Goal: Task Accomplishment & Management: Manage account settings

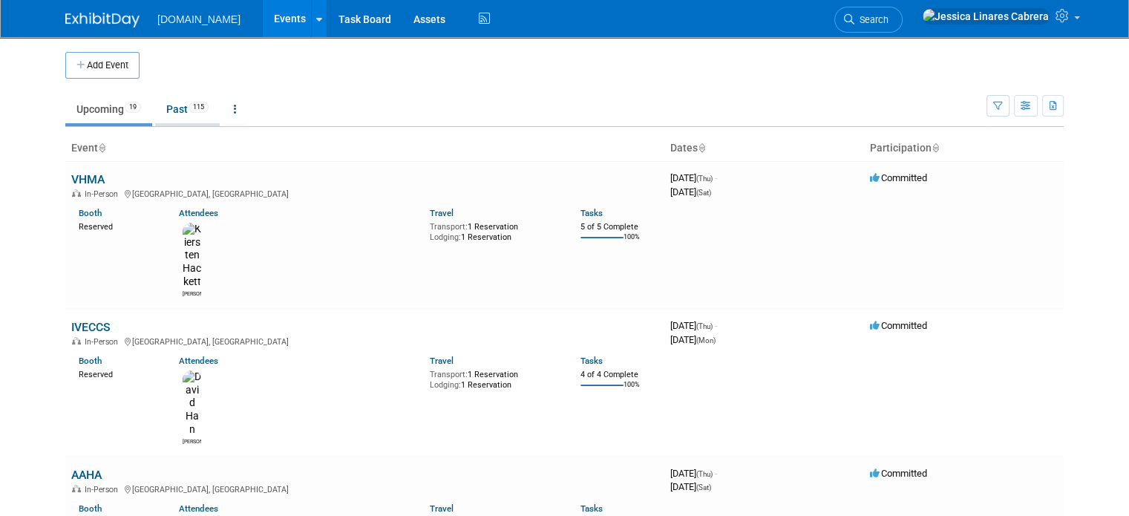
click at [163, 110] on link "Past 115" at bounding box center [187, 109] width 65 height 28
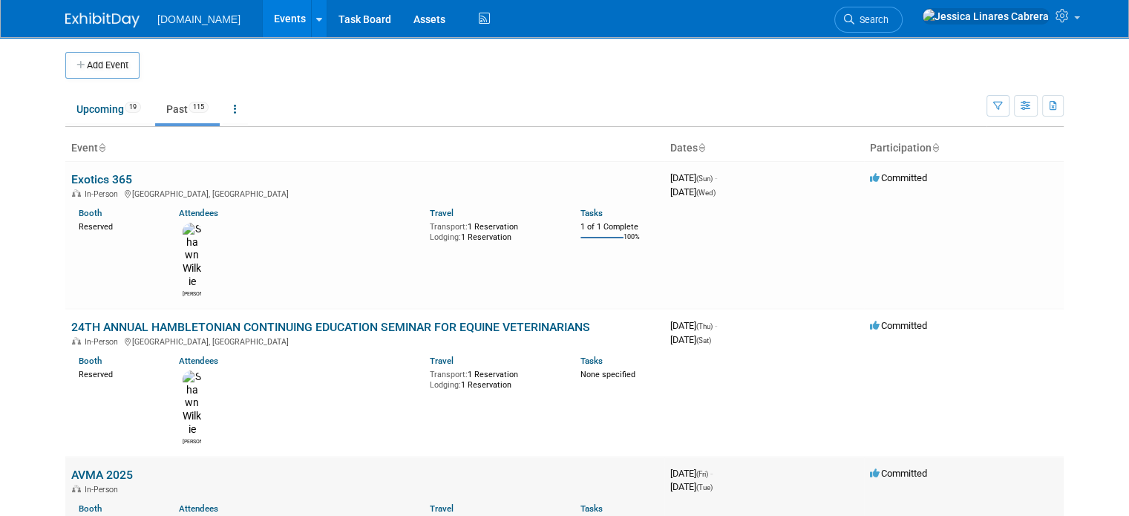
click at [113, 467] on link "AVMA 2025" at bounding box center [102, 474] width 62 height 14
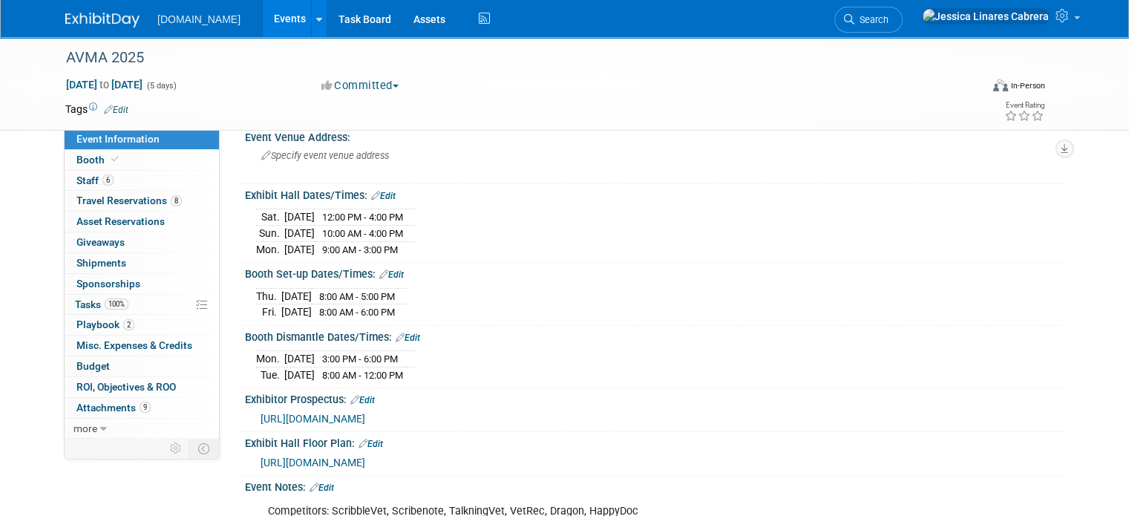
scroll to position [108, 0]
click at [110, 198] on span "Travel Reservations 8" at bounding box center [128, 200] width 105 height 12
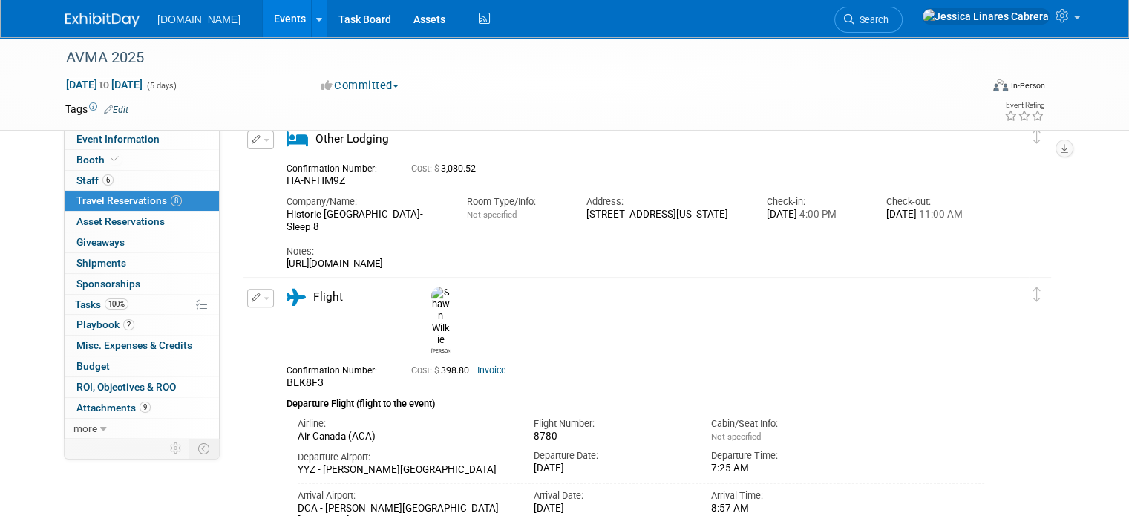
scroll to position [344, 0]
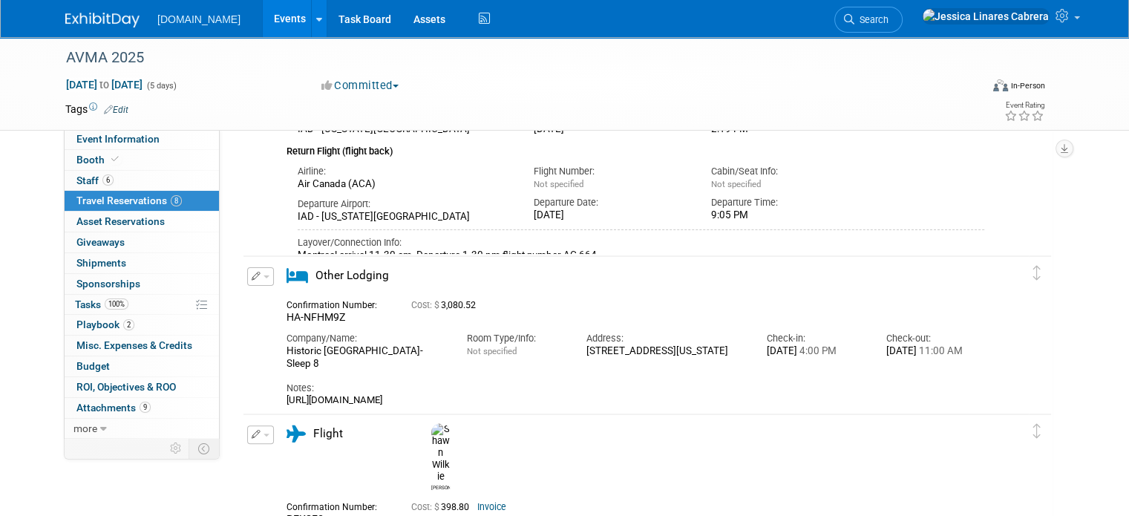
click at [465, 399] on div "https://www.vrbo.com/trips/9011471583663/details/OTAxMTQ3MTU4MzY2Mw" at bounding box center [635, 400] width 698 height 12
drag, startPoint x: 641, startPoint y: 398, endPoint x: 273, endPoint y: 397, distance: 368.1
click at [286, 397] on div "https://www.vrbo.com/trips/9011471583663/details/OTAxMTQ3MTU4MzY2Mw" at bounding box center [635, 400] width 698 height 12
click at [80, 406] on span "Attachments 9" at bounding box center [113, 407] width 74 height 12
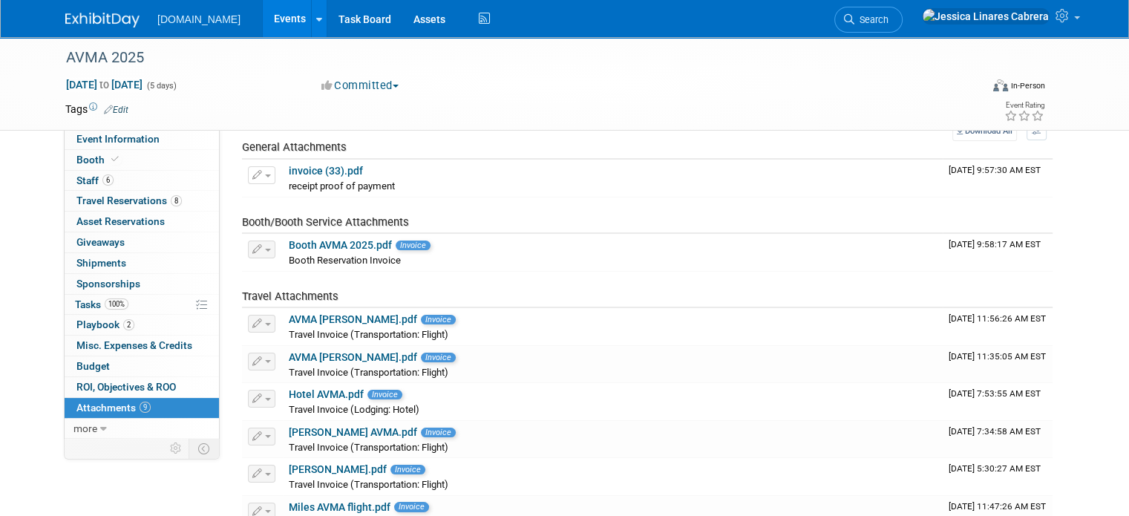
scroll to position [59, 0]
click at [328, 171] on link "invoice (33).pdf" at bounding box center [326, 171] width 74 height 12
